Goal: Check status

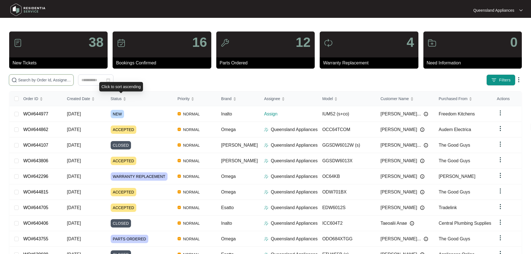
click at [71, 79] on input "text" at bounding box center [44, 80] width 53 height 6
paste input "633767"
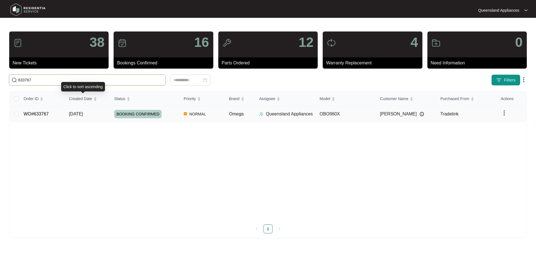
type input "633767"
click at [101, 112] on td "[DATE]" at bounding box center [86, 114] width 45 height 16
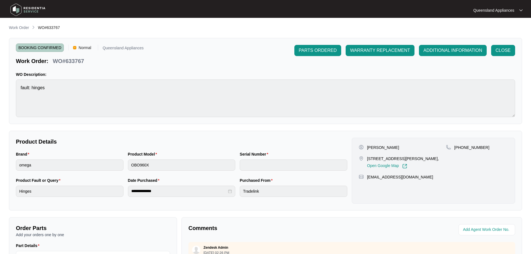
scroll to position [84, 0]
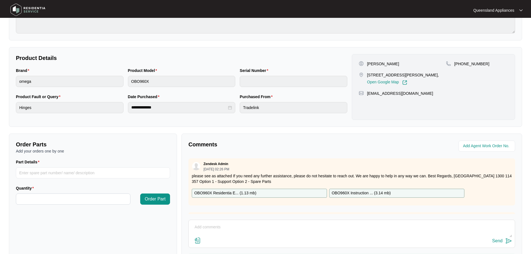
click at [212, 231] on textarea at bounding box center [352, 230] width 321 height 15
paste textarea "Called to oven hinges faulty. OBO960X. Tech attended and confirmed the hinges h…"
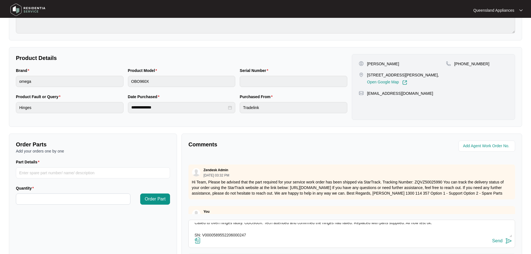
scroll to position [116, 0]
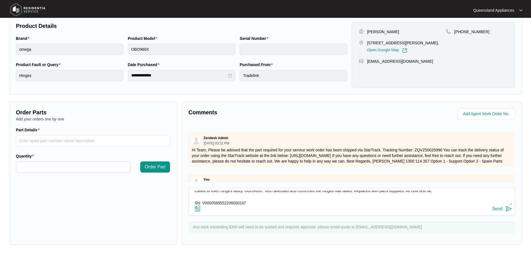
click at [229, 205] on textarea "Called to oven hinges faulty. OBO960X. Tech attended and confirmed the hinges h…" at bounding box center [352, 198] width 321 height 15
click at [228, 204] on textarea "Called to oven hinges faulty. OBO960X. Tech attended and confirmed the hinges h…" at bounding box center [352, 198] width 321 height 15
click at [227, 204] on textarea "Called to oven hinges faulty. OBO960X. Tech attended and confirmed the hinges h…" at bounding box center [352, 198] width 321 height 15
type textarea "Called to oven hinges faulty. OBO960X. Tech attended and confirmed the hinges h…"
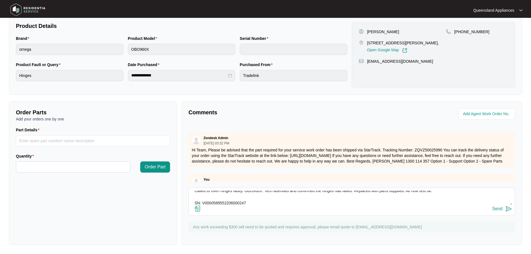
click at [510, 208] on img at bounding box center [509, 209] width 7 height 7
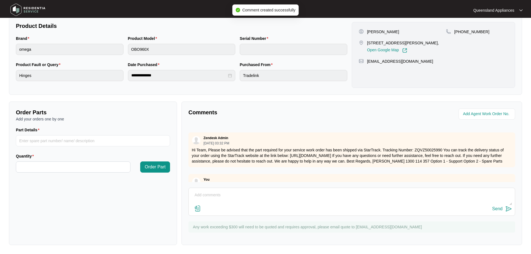
scroll to position [0, 0]
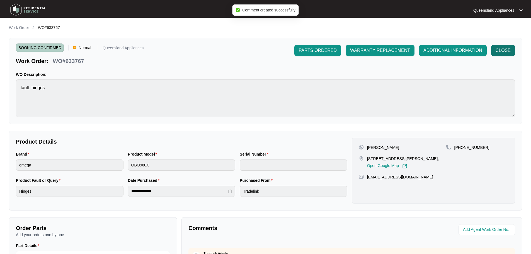
click at [495, 53] on button "CLOSE" at bounding box center [503, 50] width 24 height 11
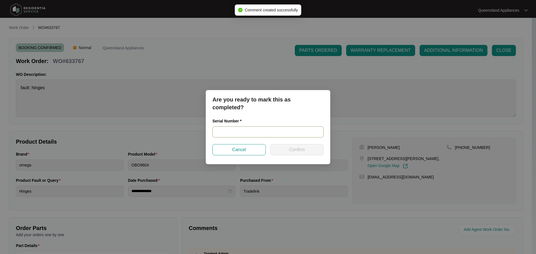
click at [262, 132] on input "text" at bounding box center [267, 131] width 111 height 11
paste input "V0000589552206000247"
type input "V0000589552206000247"
click at [279, 151] on button "Confirm" at bounding box center [296, 149] width 53 height 11
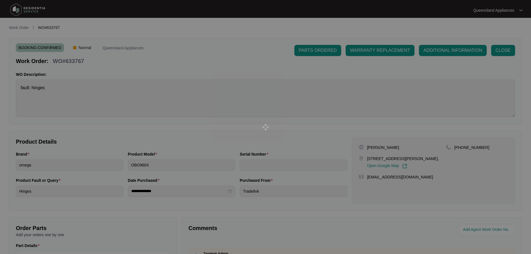
type input "V0000589552206000247"
